Goal: Task Accomplishment & Management: Manage account settings

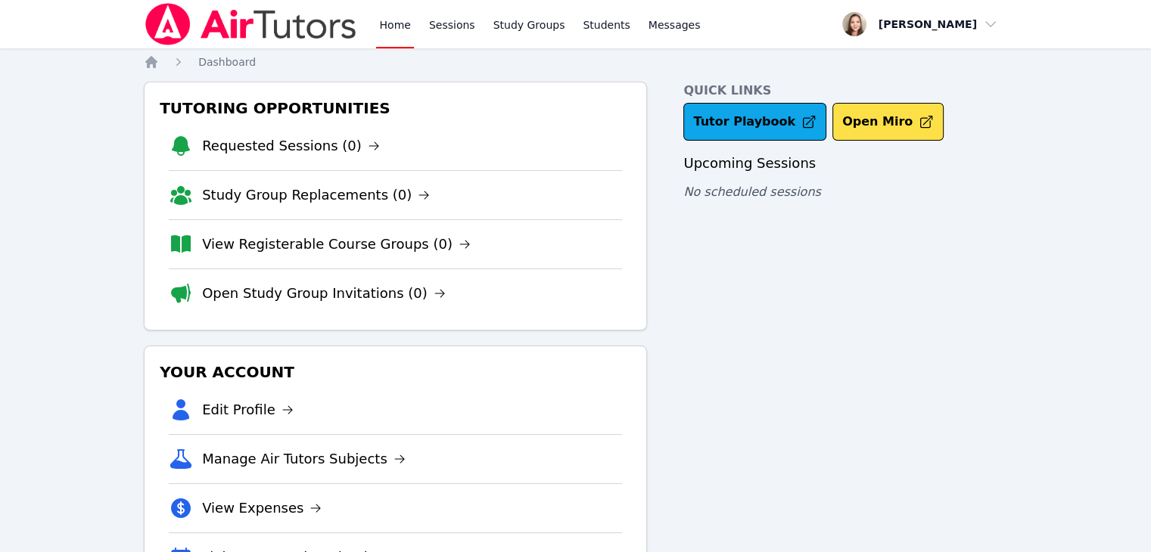
click at [378, 243] on link "View Registerable Course Groups (0)" at bounding box center [336, 244] width 269 height 21
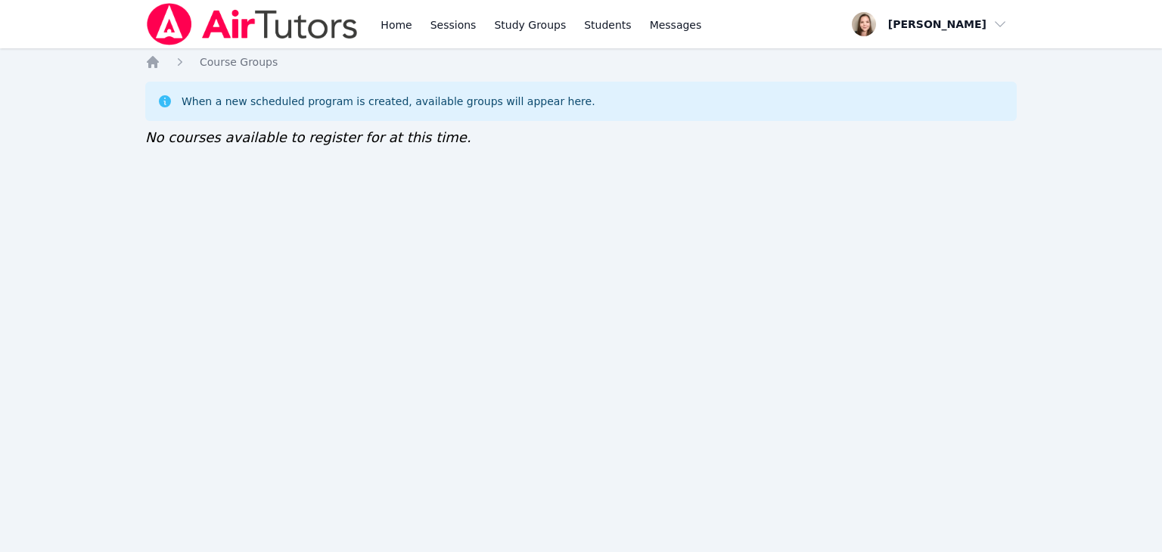
click at [1161, 117] on div "Home Sessions Study Groups Students Messages Open user menu Heather Hoffpauir O…" at bounding box center [581, 276] width 1162 height 552
